Goal: Find specific page/section: Find specific page/section

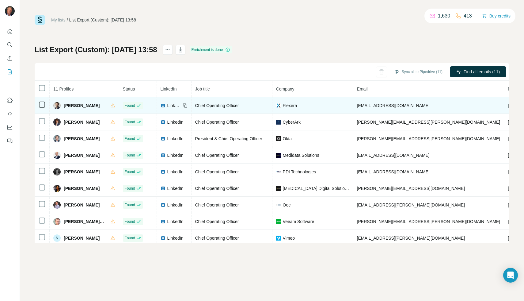
click at [85, 104] on span "[PERSON_NAME]" at bounding box center [82, 105] width 36 height 6
click at [214, 104] on span "Chief Operating Officer" at bounding box center [217, 105] width 44 height 5
